Goal: Transaction & Acquisition: Purchase product/service

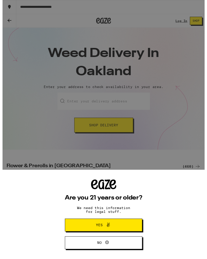
click at [116, 229] on span "Yes" at bounding box center [103, 230] width 38 height 7
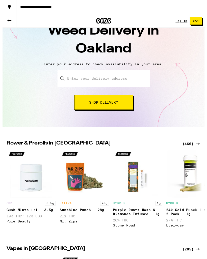
click at [128, 76] on input "Enter your delivery address" at bounding box center [103, 81] width 95 height 18
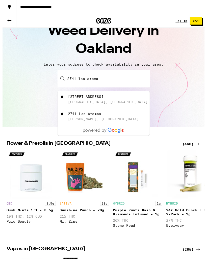
click at [126, 99] on div "[STREET_ADDRESS]" at bounding box center [112, 102] width 90 height 10
type input "[STREET_ADDRESS]"
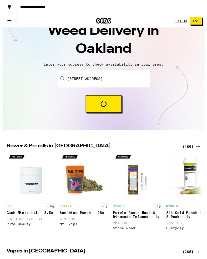
scroll to position [23, 0]
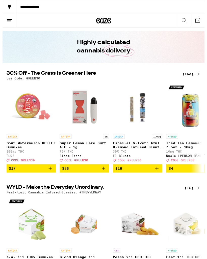
scroll to position [11, 0]
click at [13, 20] on button at bounding box center [7, 21] width 14 height 14
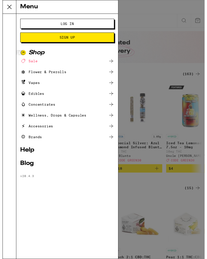
click at [100, 76] on div "Flower & Prerolls" at bounding box center [66, 74] width 96 height 6
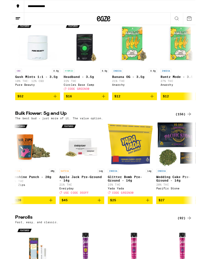
scroll to position [66, 0]
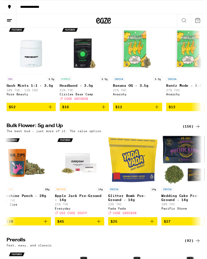
click at [7, 21] on line at bounding box center [7, 21] width 4 height 0
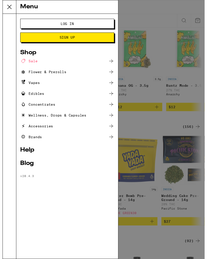
click at [68, 87] on div "Vapes" at bounding box center [66, 85] width 96 height 6
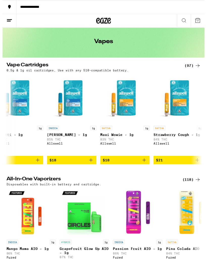
scroll to position [0, 5]
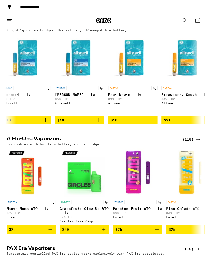
click at [6, 20] on line at bounding box center [7, 20] width 5 height 0
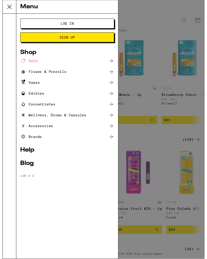
scroll to position [57, 0]
click at [78, 129] on div "Accessories" at bounding box center [66, 129] width 96 height 6
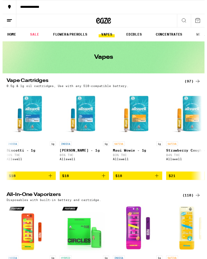
scroll to position [57, 0]
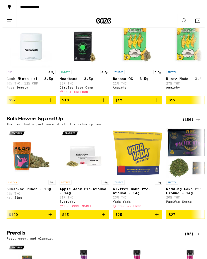
scroll to position [66, 0]
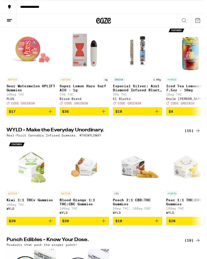
scroll to position [57, 0]
